Goal: Entertainment & Leisure: Consume media (video, audio)

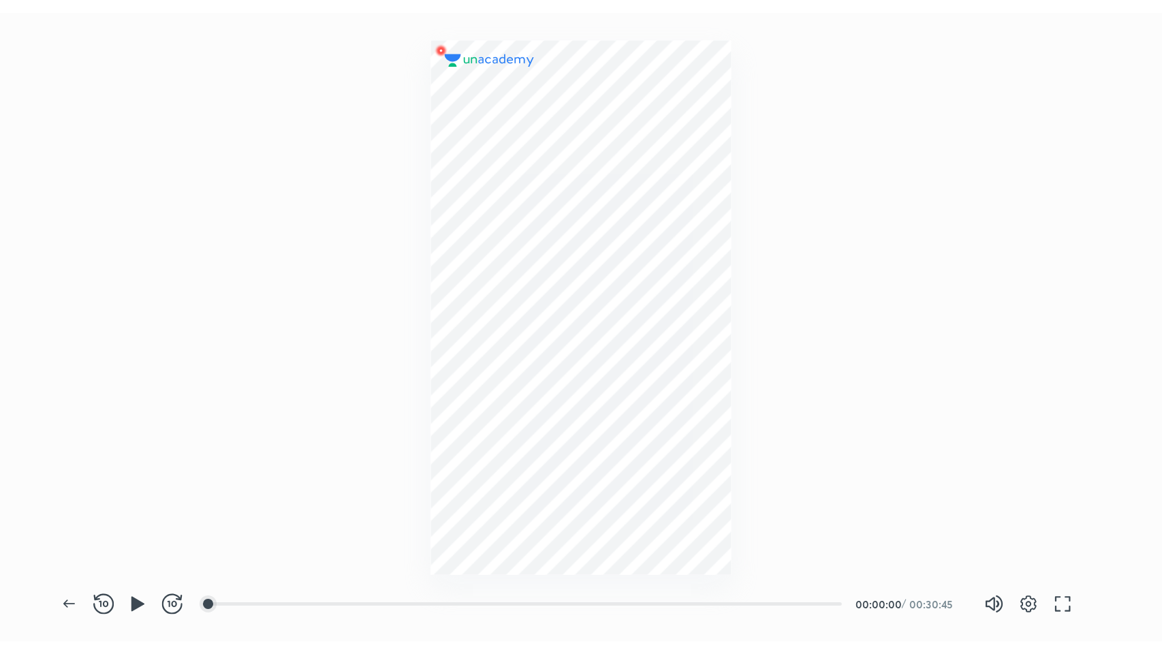
scroll to position [500, 924]
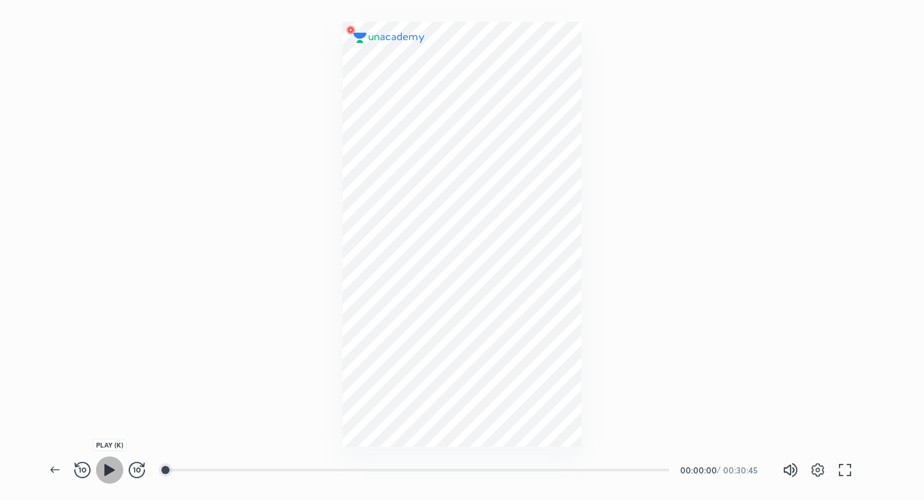
click at [108, 470] on icon "button" at bounding box center [109, 470] width 10 height 12
click at [849, 475] on icon "button" at bounding box center [849, 473] width 5 height 5
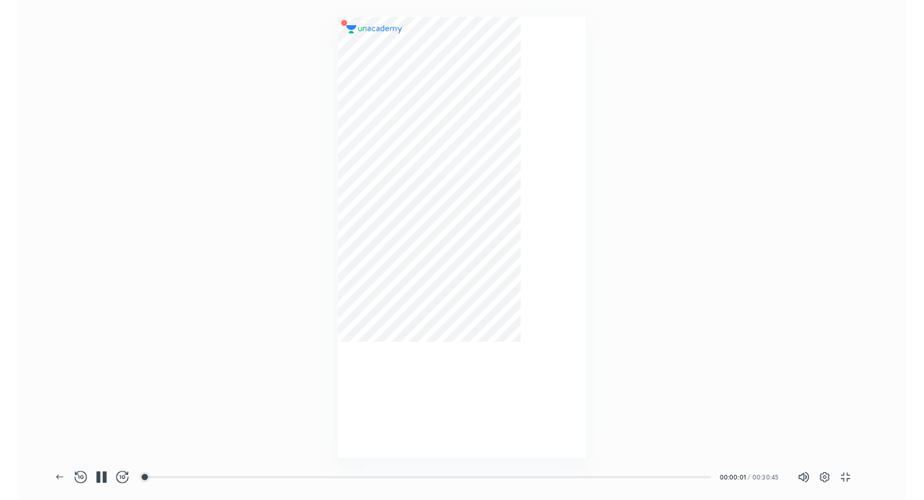
scroll to position [654, 1162]
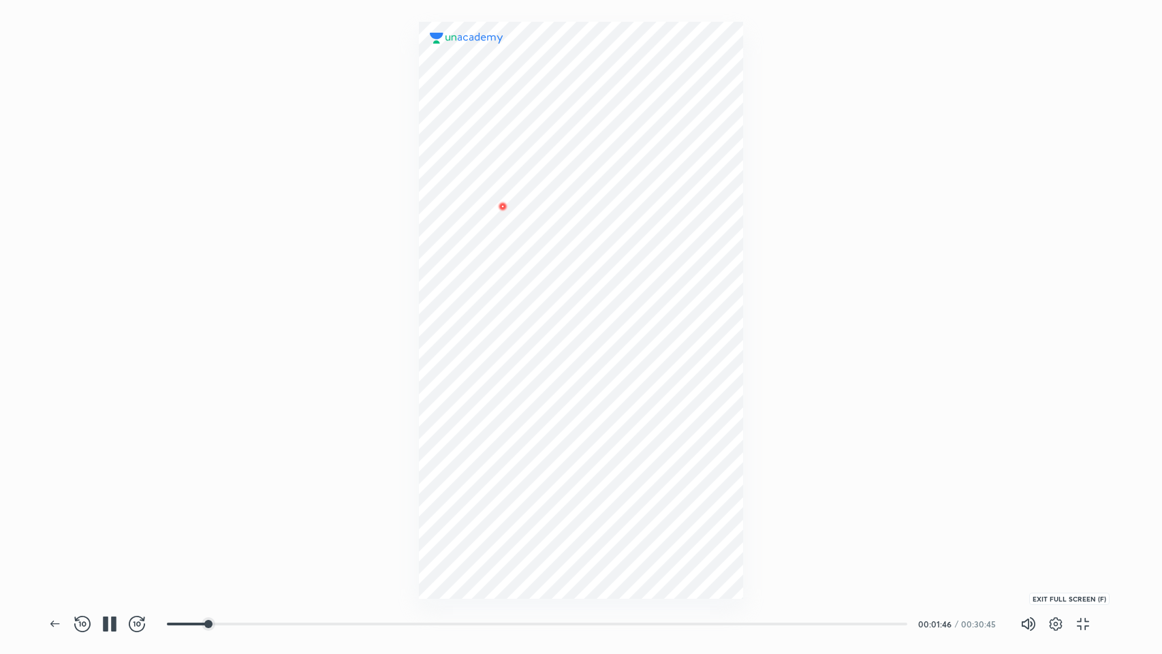
click at [924, 499] on icon "button" at bounding box center [1083, 624] width 16 height 16
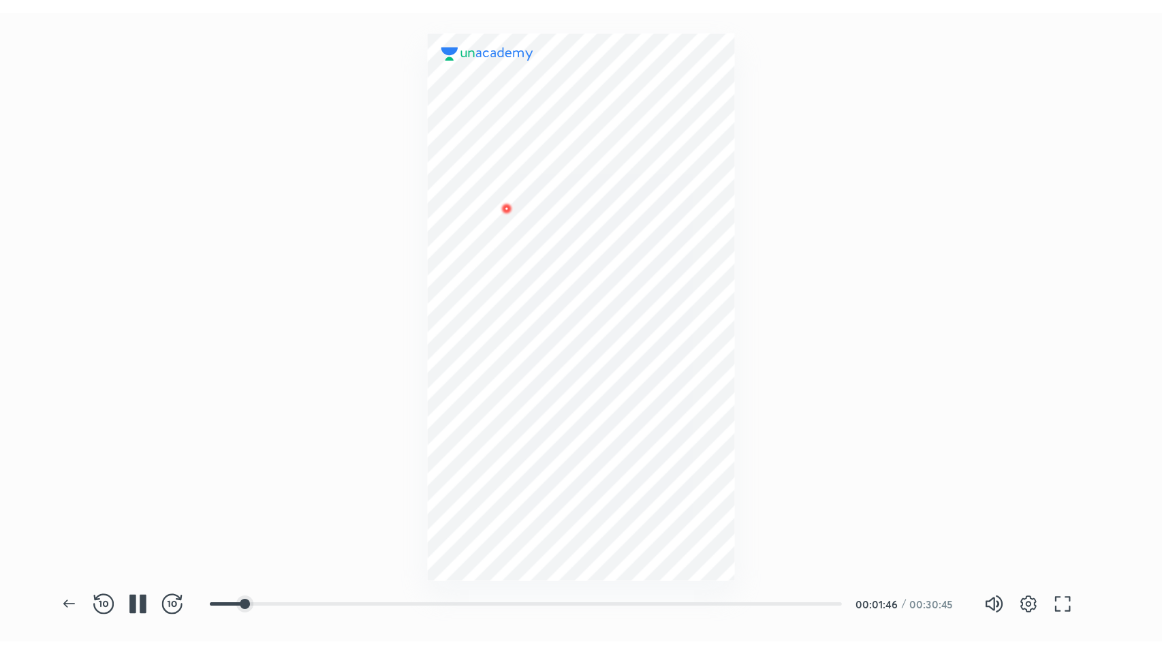
scroll to position [500, 924]
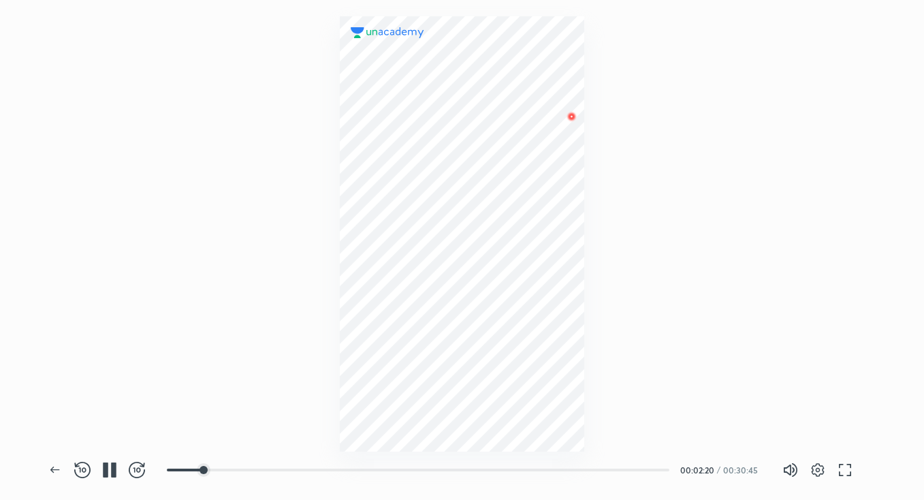
click at [722, 293] on div at bounding box center [462, 223] width 924 height 446
click at [842, 467] on icon "button" at bounding box center [845, 470] width 16 height 16
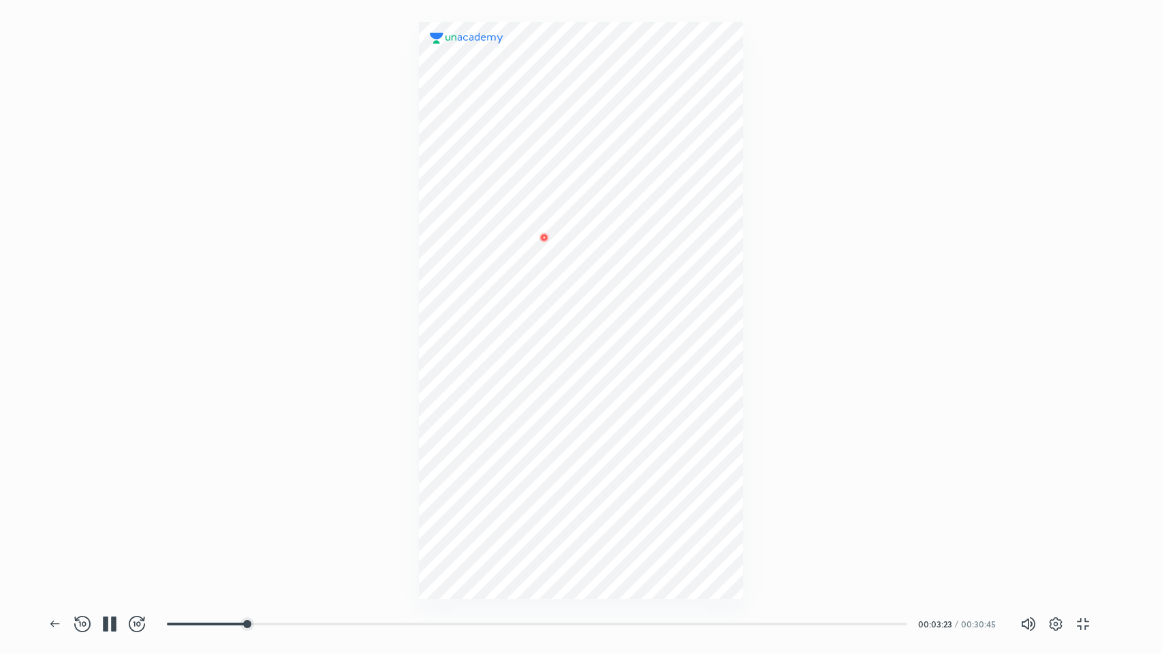
scroll to position [654, 1162]
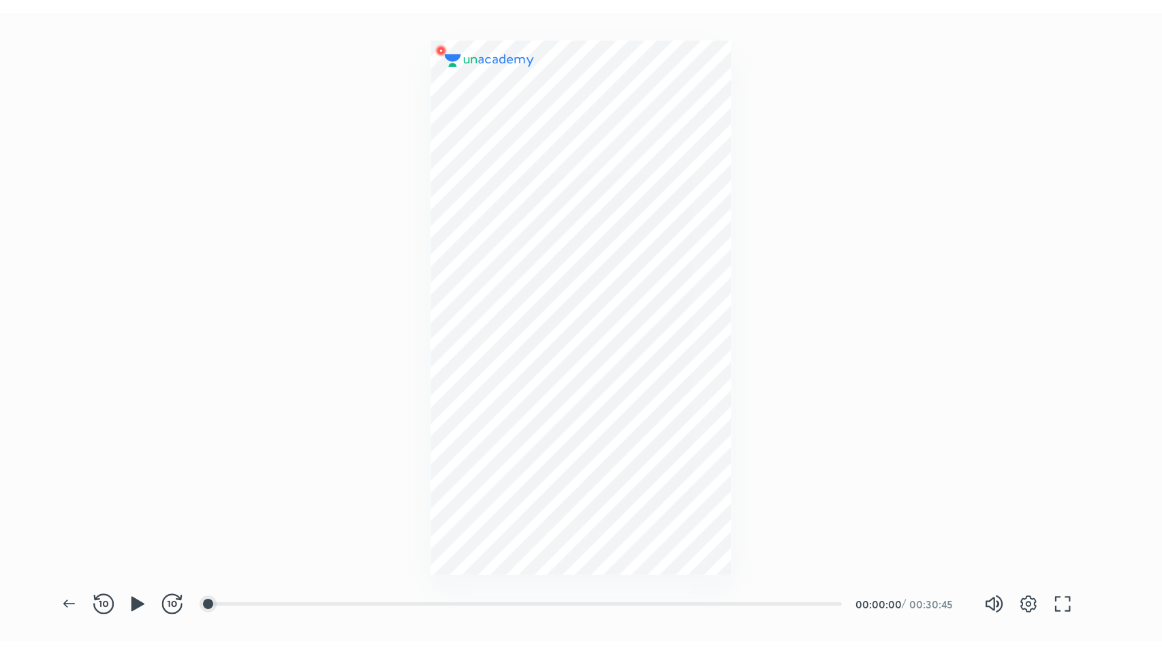
scroll to position [500, 924]
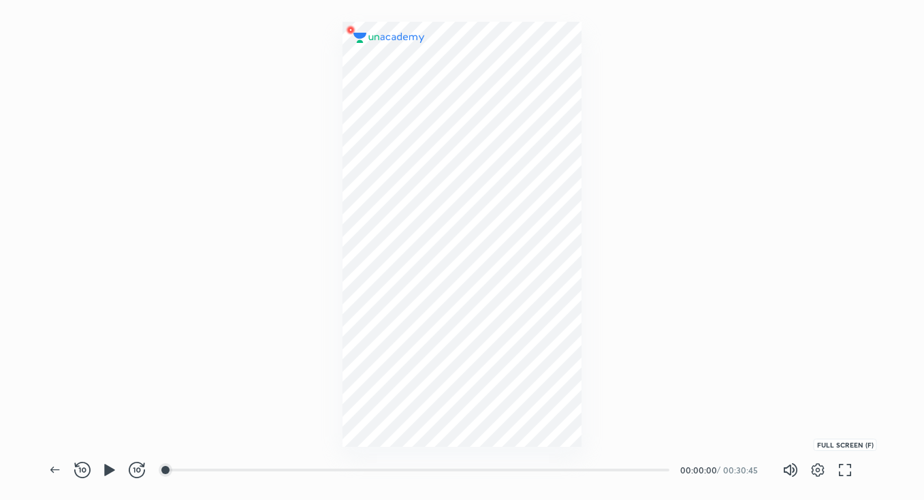
click at [843, 471] on icon "button" at bounding box center [845, 470] width 16 height 16
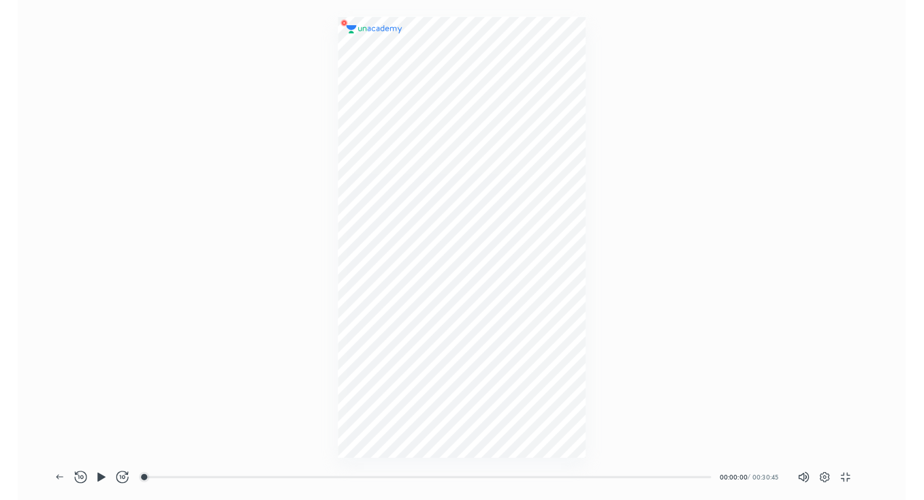
scroll to position [654, 1162]
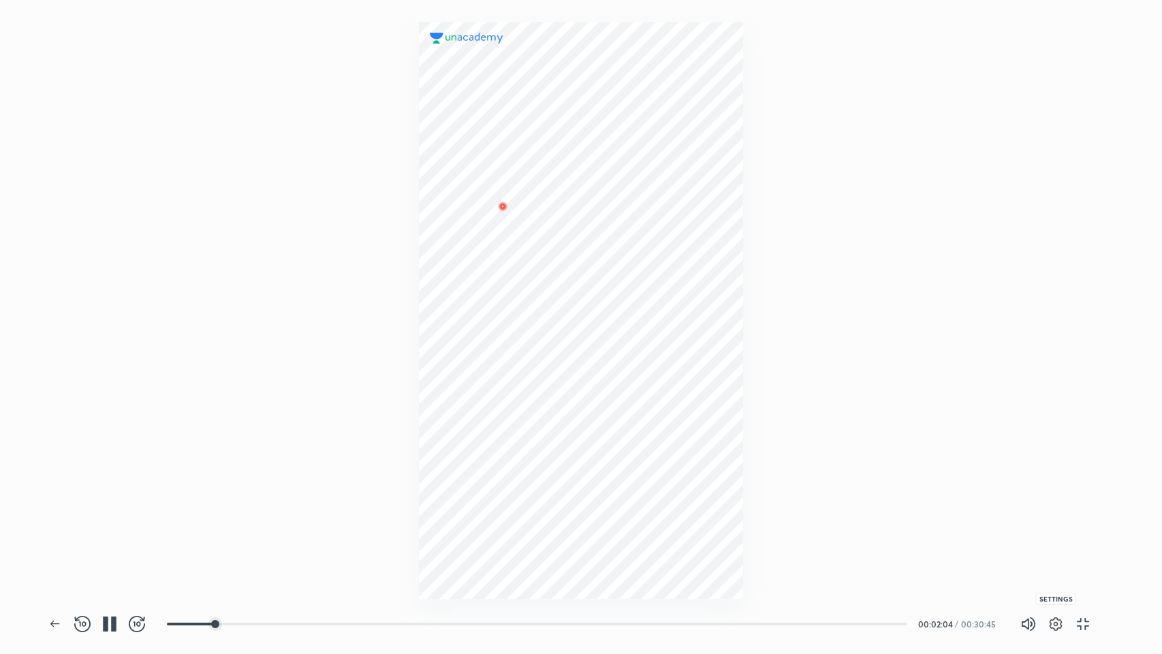
click at [924, 499] on icon "button" at bounding box center [1056, 624] width 5 height 5
click at [924, 499] on div "On" at bounding box center [1006, 568] width 33 height 18
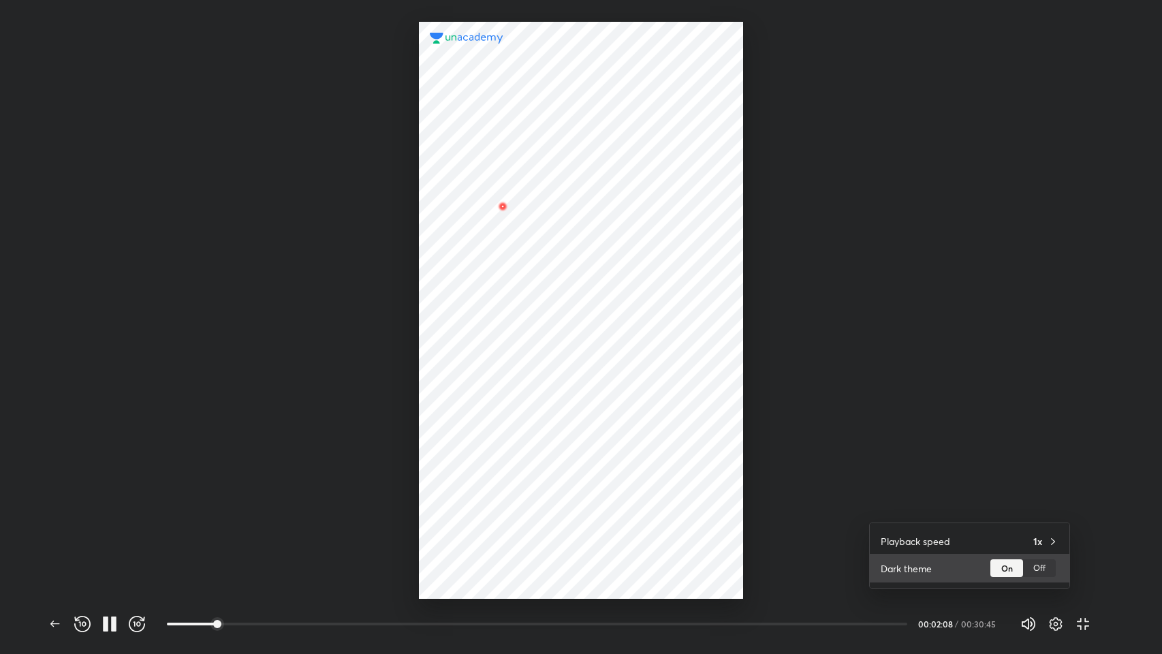
click at [924, 499] on div "Off" at bounding box center [1039, 568] width 33 height 18
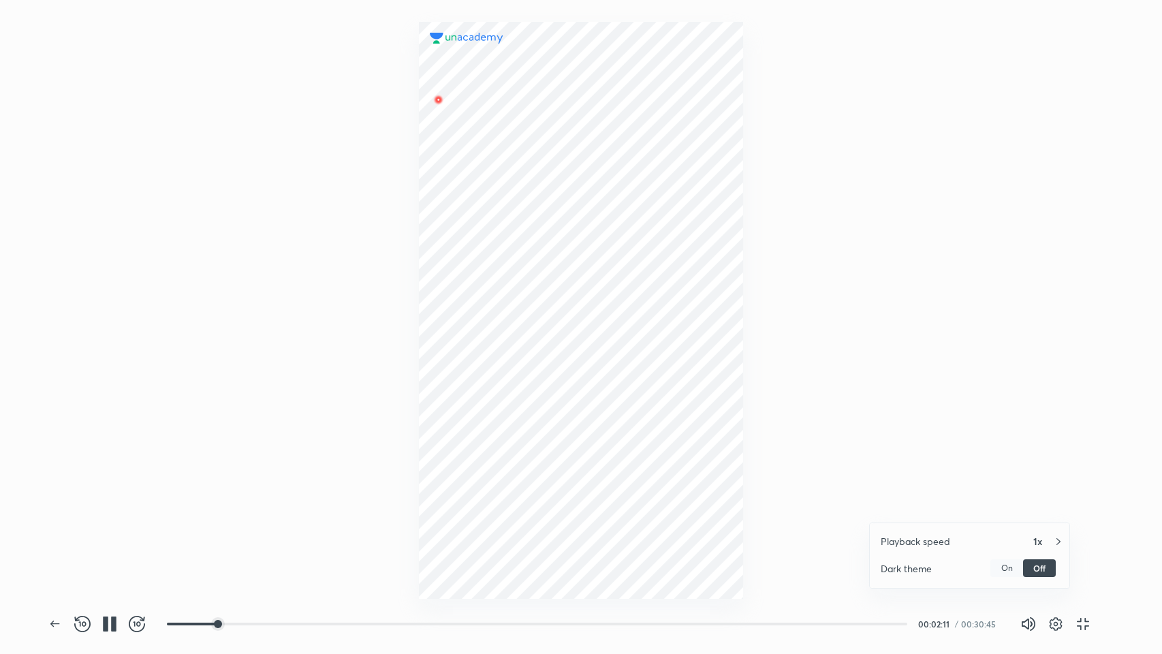
click at [924, 499] on icon at bounding box center [1058, 541] width 11 height 11
click at [924, 260] on div at bounding box center [581, 327] width 1162 height 654
click at [924, 499] on icon "button" at bounding box center [1056, 624] width 16 height 16
click at [924, 499] on div "1x" at bounding box center [1045, 541] width 25 height 14
click at [913, 499] on h4 "1.75x" at bounding box center [977, 539] width 163 height 14
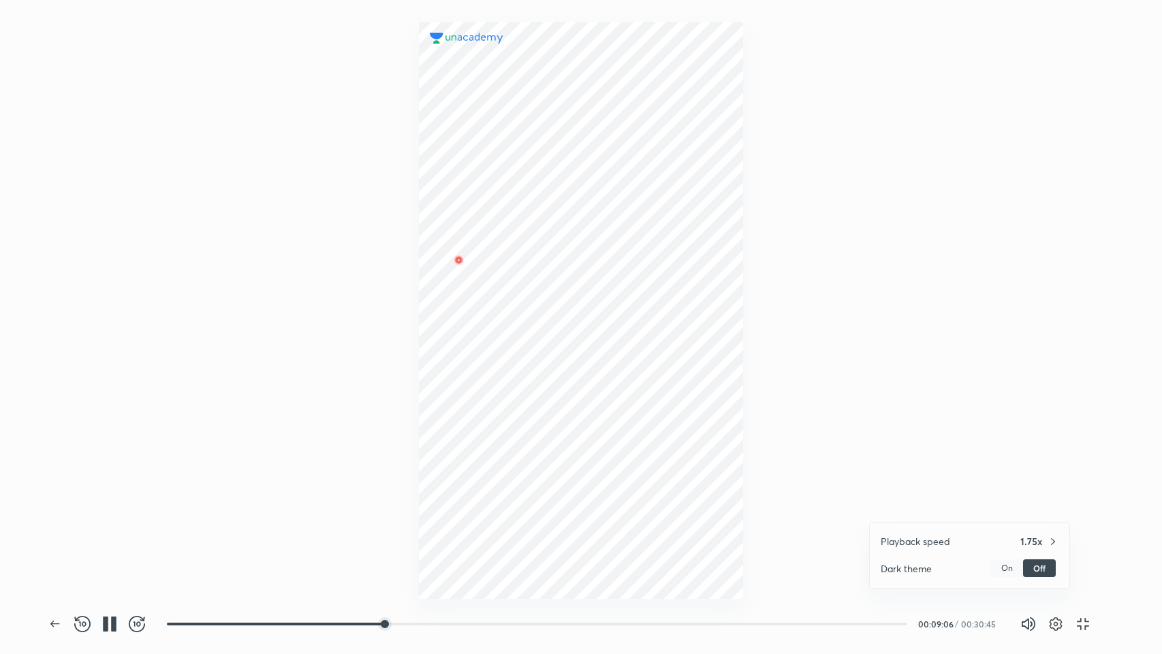
click at [924, 305] on div at bounding box center [581, 327] width 1162 height 654
click at [924, 499] on icon "button" at bounding box center [1056, 624] width 16 height 16
click at [924, 499] on div "Playback speed 1.75x" at bounding box center [970, 541] width 200 height 25
click at [924, 463] on h4 "1x" at bounding box center [977, 463] width 163 height 14
click at [924, 499] on div at bounding box center [581, 327] width 1162 height 654
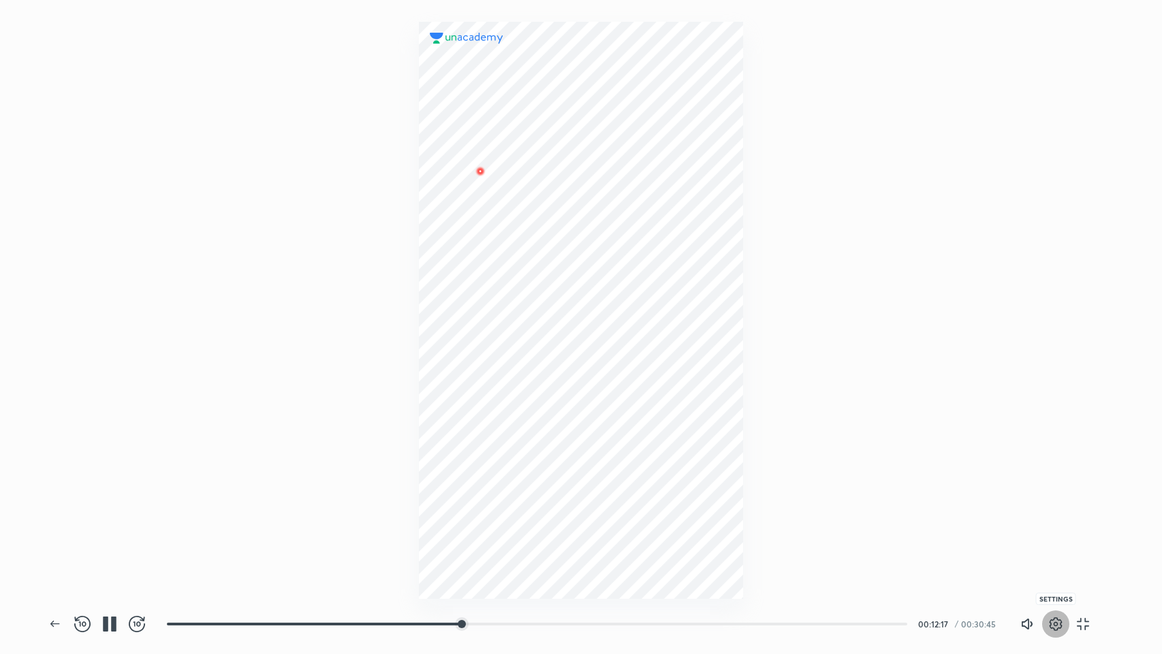
click at [924, 499] on icon "button" at bounding box center [1056, 624] width 16 height 16
click at [924, 499] on div "1x" at bounding box center [1045, 541] width 25 height 14
click at [924, 499] on h4 "1.5x" at bounding box center [977, 514] width 163 height 14
click at [924, 499] on div "Playback speed 1.5x" at bounding box center [970, 541] width 200 height 25
click at [924, 499] on h4 "1.75x" at bounding box center [977, 539] width 163 height 14
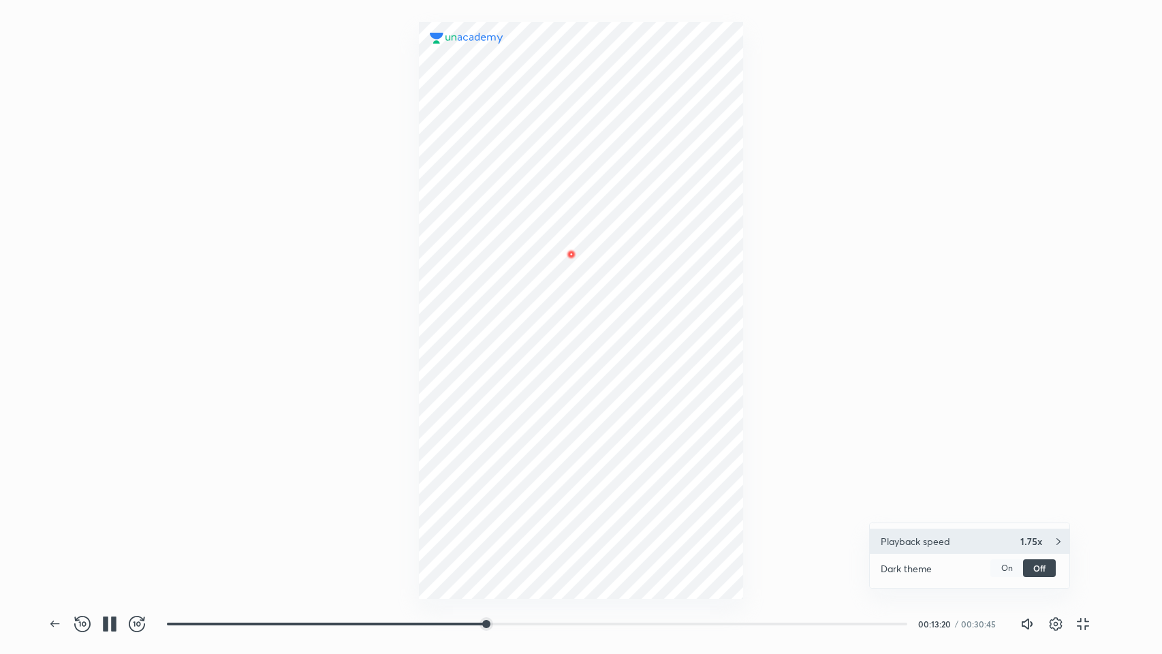
click at [924, 499] on div "Playback speed 1.75x" at bounding box center [970, 541] width 200 height 25
click at [924, 499] on h4 "2x" at bounding box center [977, 564] width 163 height 14
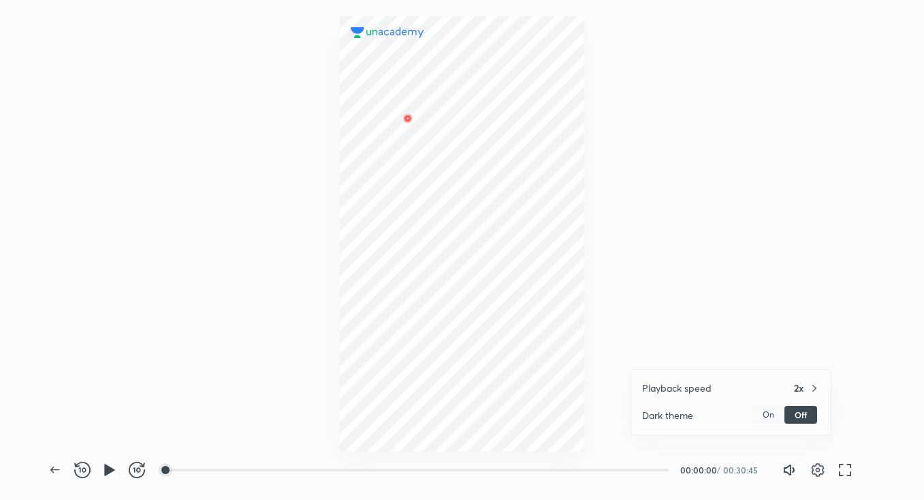
scroll to position [500, 924]
click at [849, 471] on div at bounding box center [462, 250] width 924 height 500
